Goal: Transaction & Acquisition: Book appointment/travel/reservation

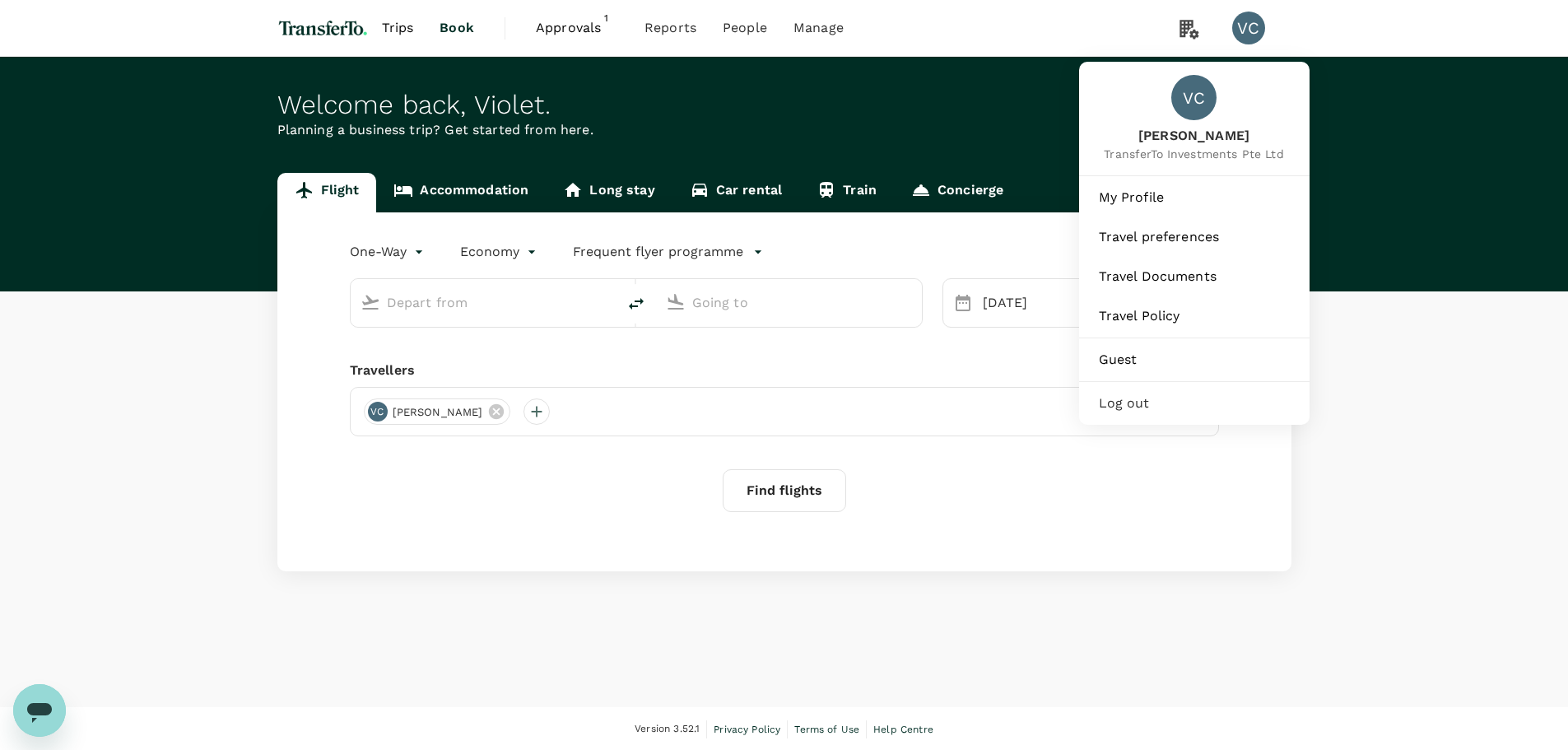
type input "first"
type input "Incheon Intl (ICN)"
type input "Los Angeles Intl (LAX)"
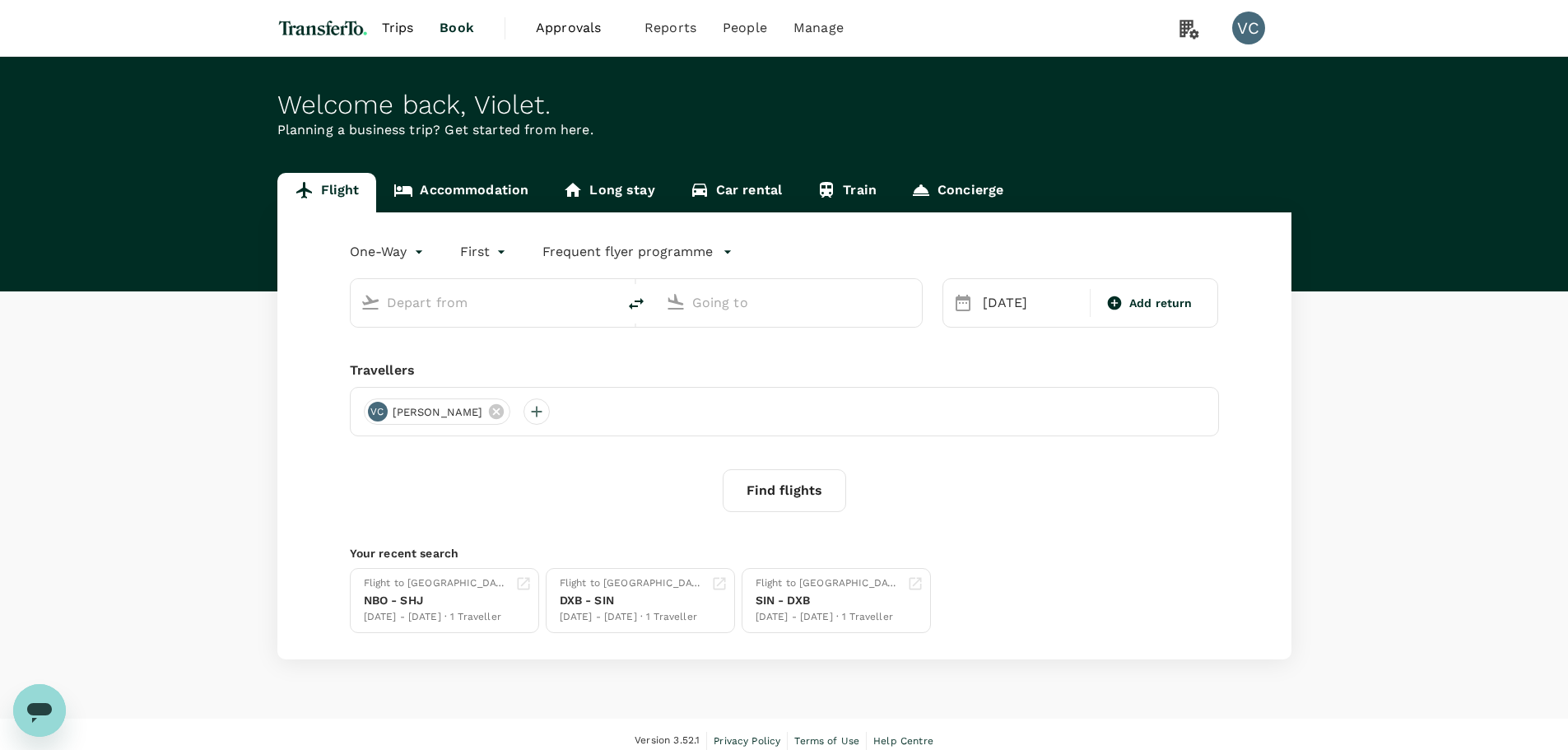
type input "Incheon Intl (ICN)"
type input "Los Angeles Intl (LAX)"
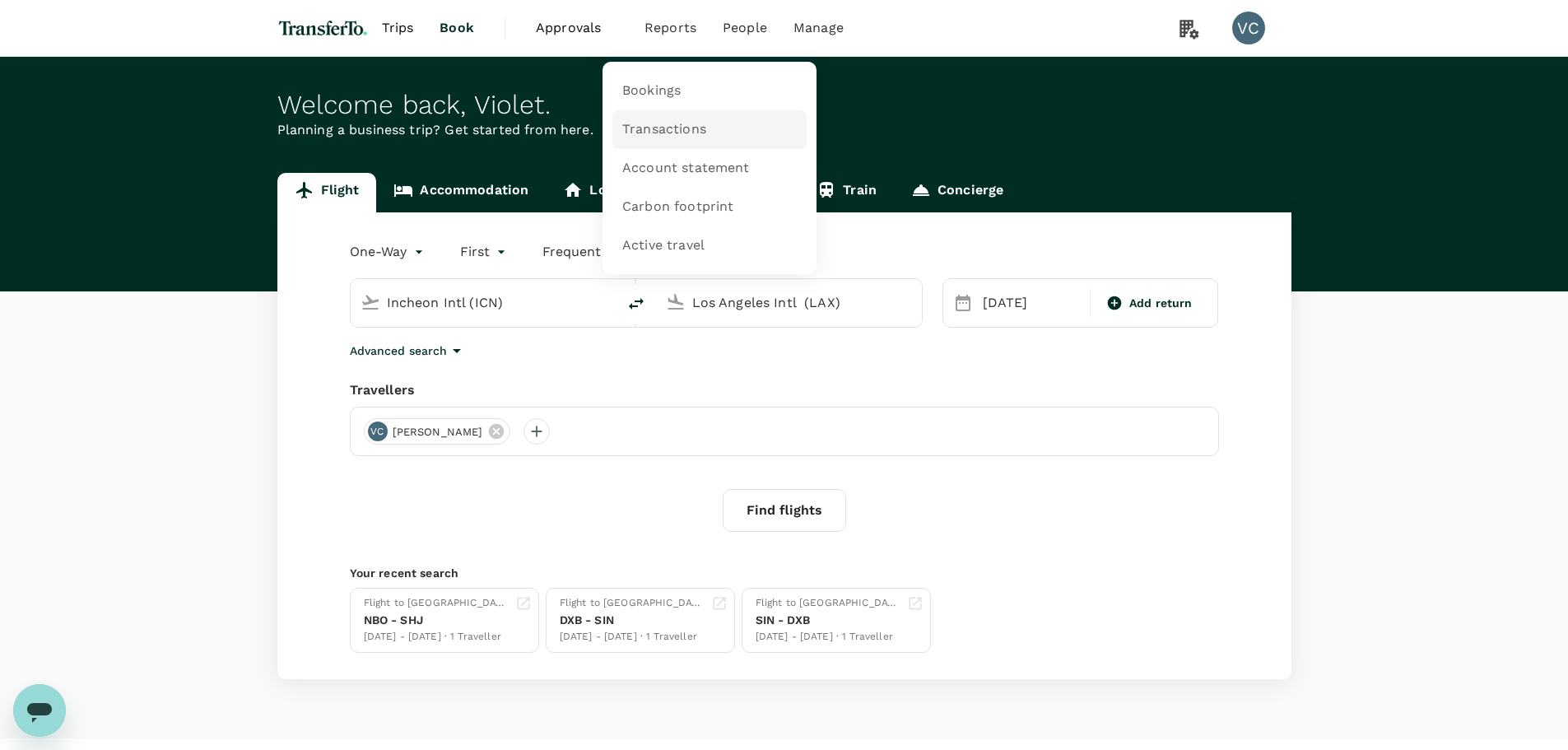
click at [668, 125] on span "Transactions" at bounding box center [664, 129] width 84 height 19
